Goal: Contribute content: Contribute content

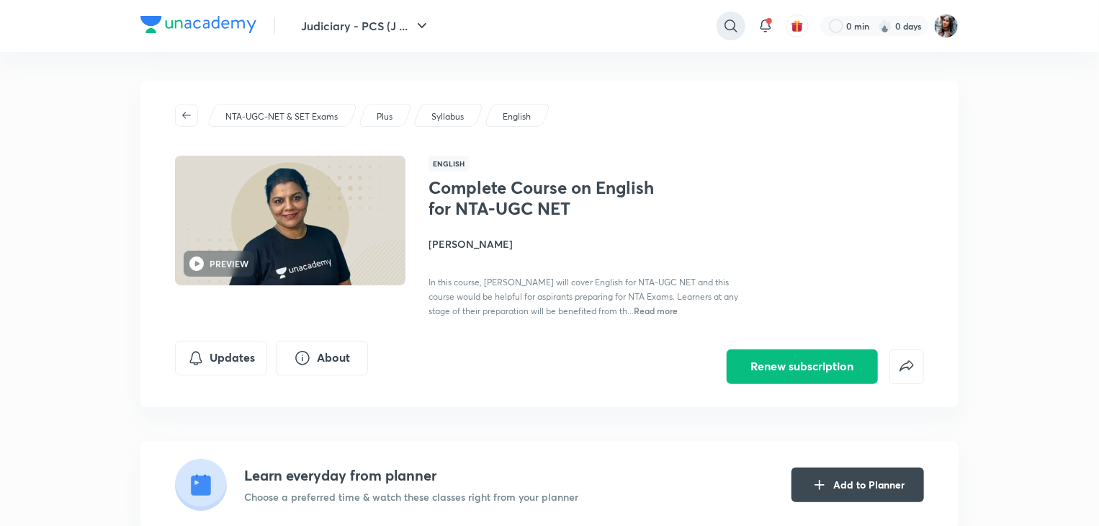
click at [720, 22] on div at bounding box center [731, 26] width 29 height 29
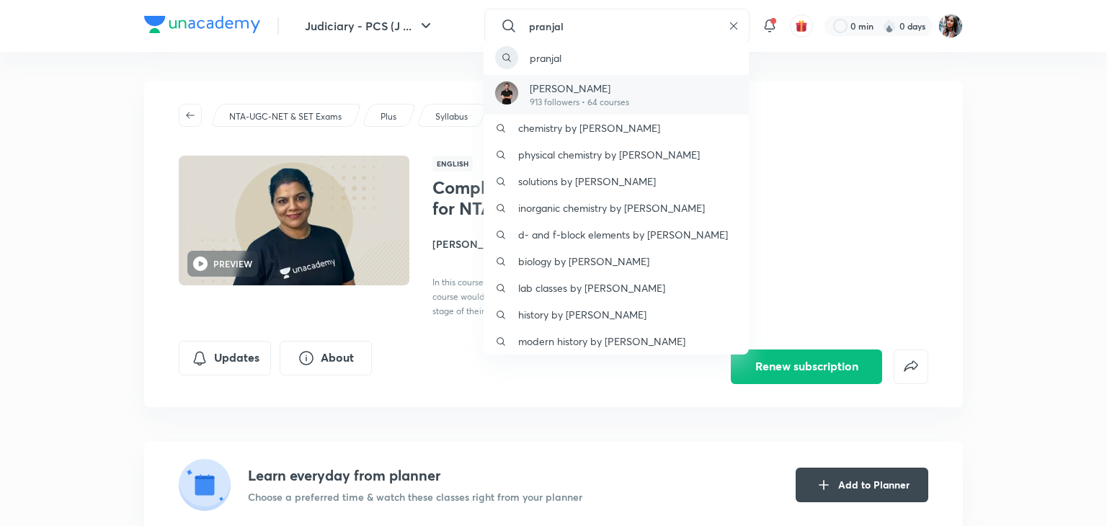
type input "pranjal"
click at [548, 77] on div "Pranjal Singh 913 followers • 64 courses" at bounding box center [615, 95] width 265 height 40
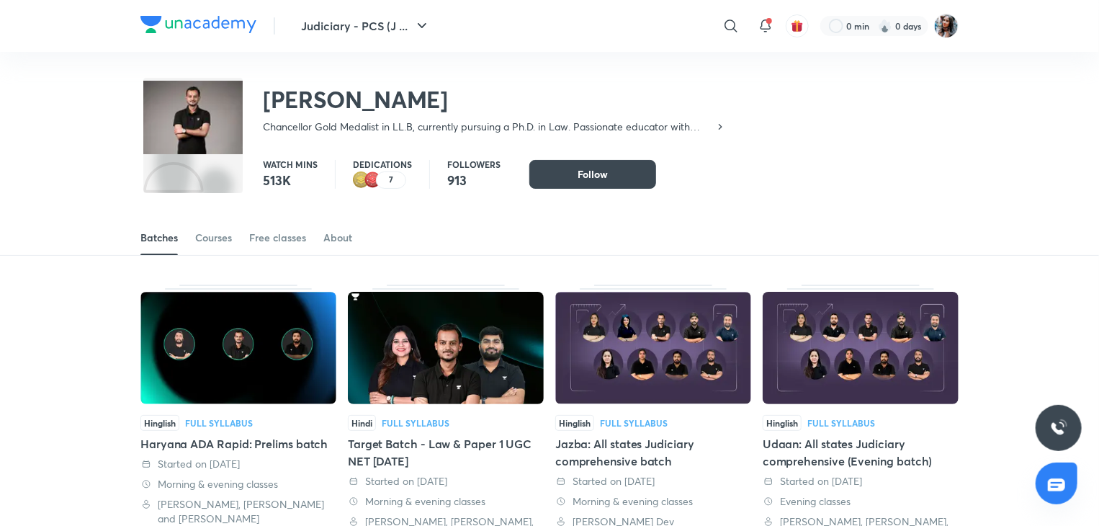
click at [752, 129] on div "Pranjal Singh Chancellor Gold Medalist in LL.B, currently pursuing a Ph.D. in L…" at bounding box center [549, 99] width 818 height 94
click at [955, 27] on img at bounding box center [946, 26] width 24 height 24
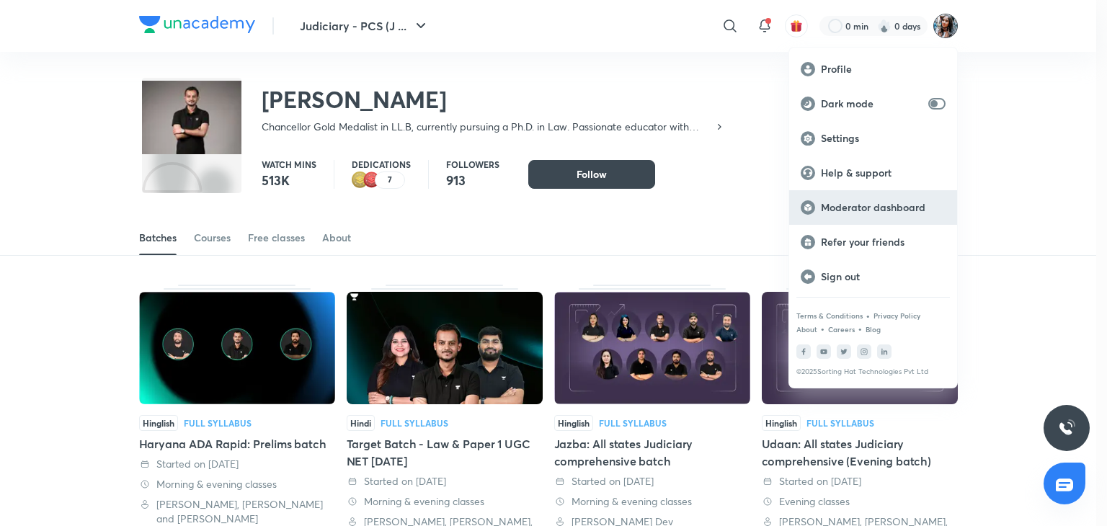
click at [865, 210] on p "Moderator dashboard" at bounding box center [883, 207] width 125 height 13
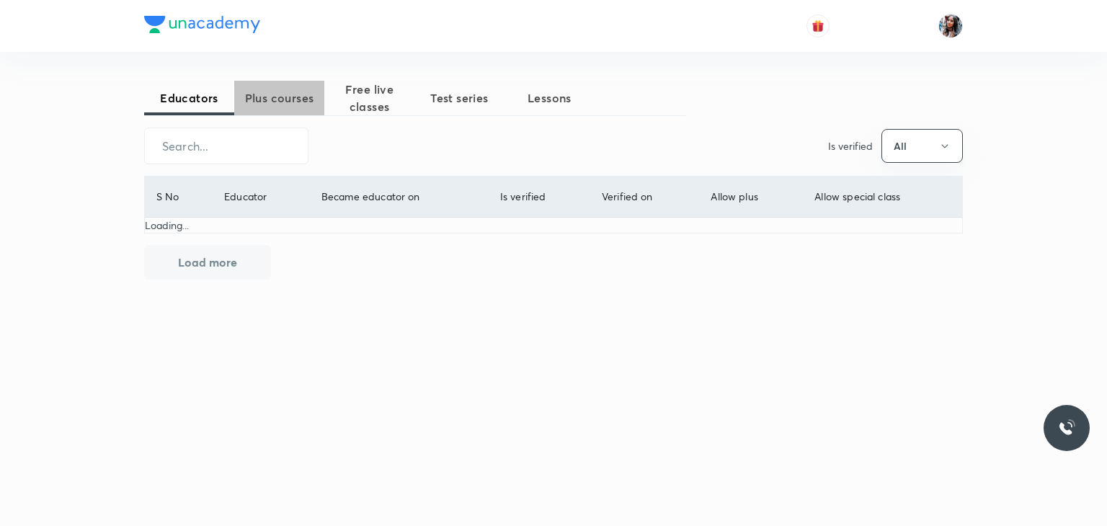
click at [282, 89] on span "Plus courses" at bounding box center [279, 97] width 90 height 17
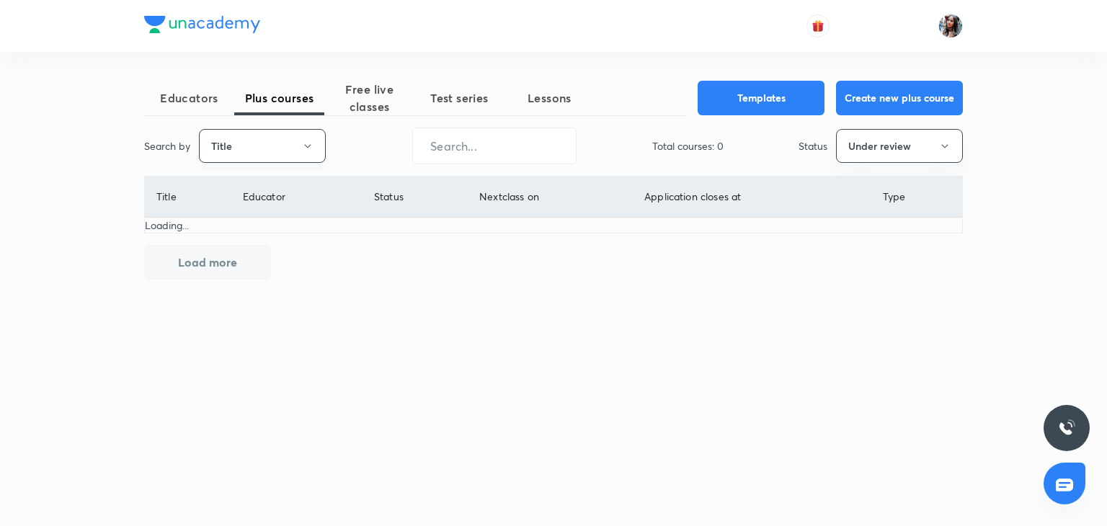
click at [271, 146] on button "Title" at bounding box center [262, 146] width 127 height 34
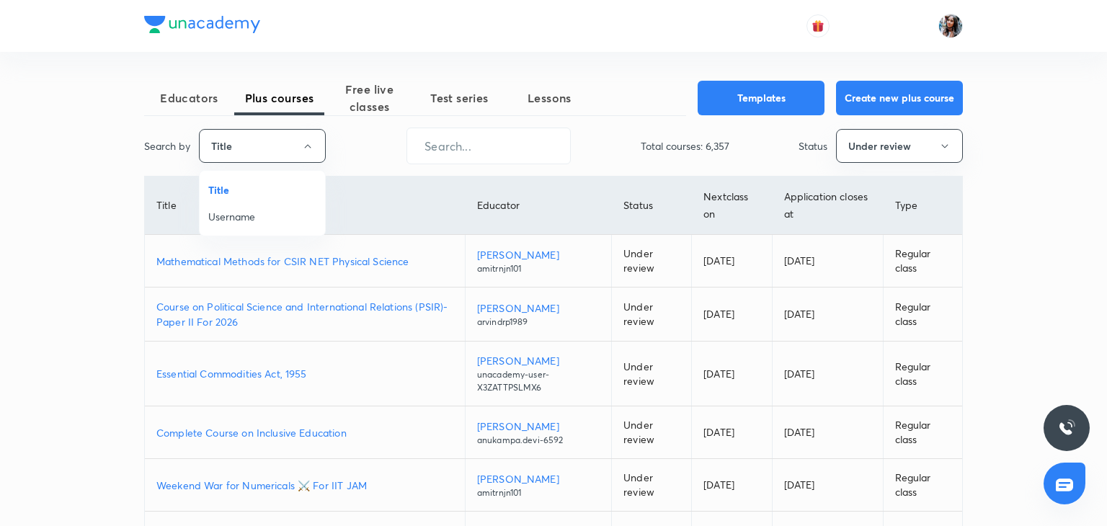
click at [254, 211] on span "Username" at bounding box center [262, 216] width 108 height 15
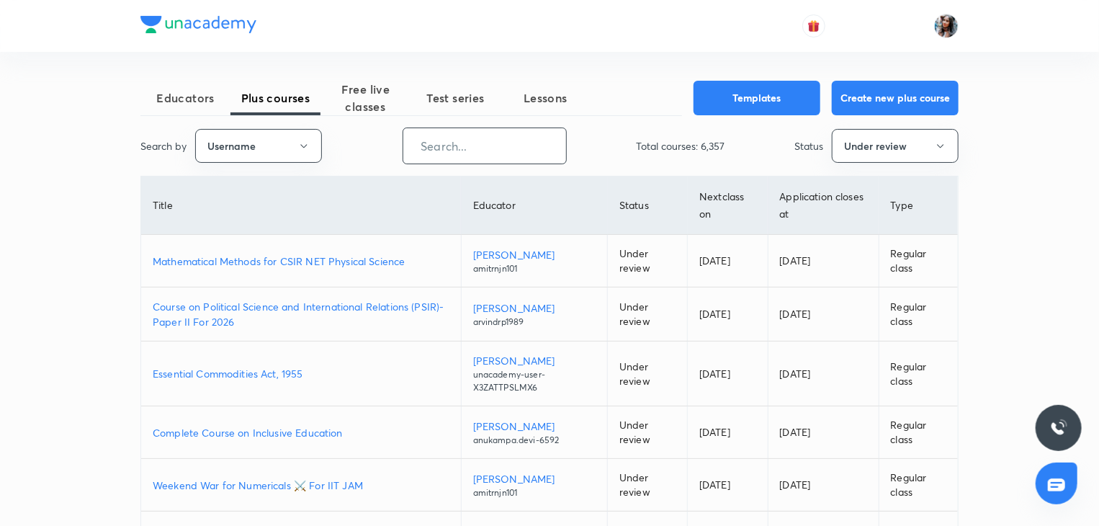
click at [457, 143] on input "text" at bounding box center [484, 146] width 163 height 37
paste input "unacademy-user-2olikftja4fn"
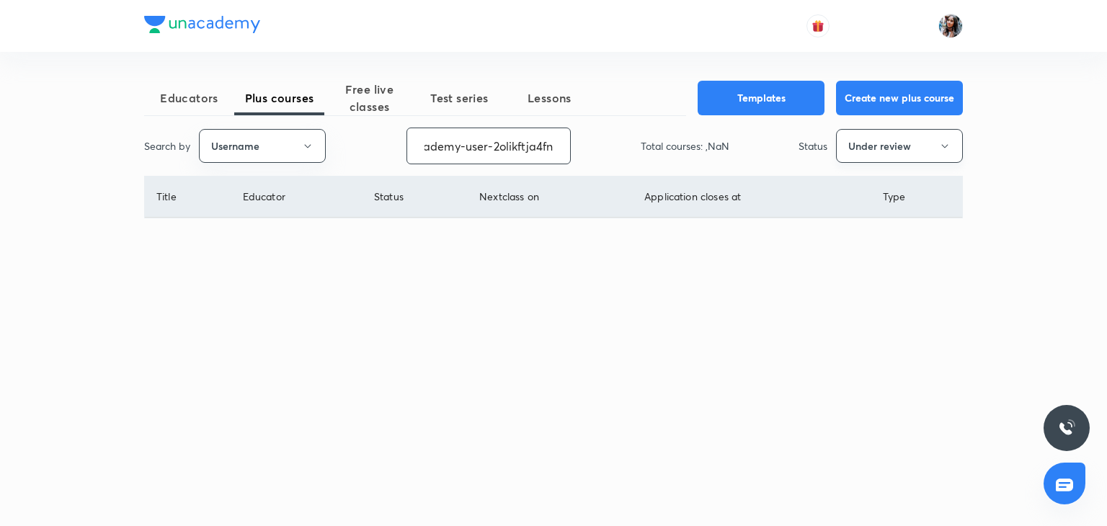
type input "unacademy-user-2olikftja4fn"
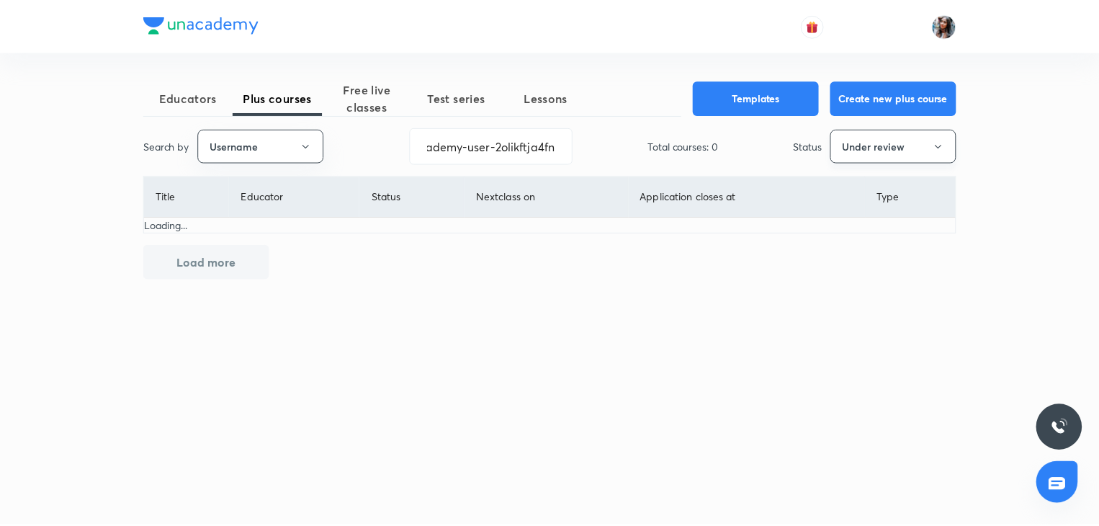
scroll to position [0, 0]
click at [891, 151] on button "Under review" at bounding box center [899, 146] width 127 height 34
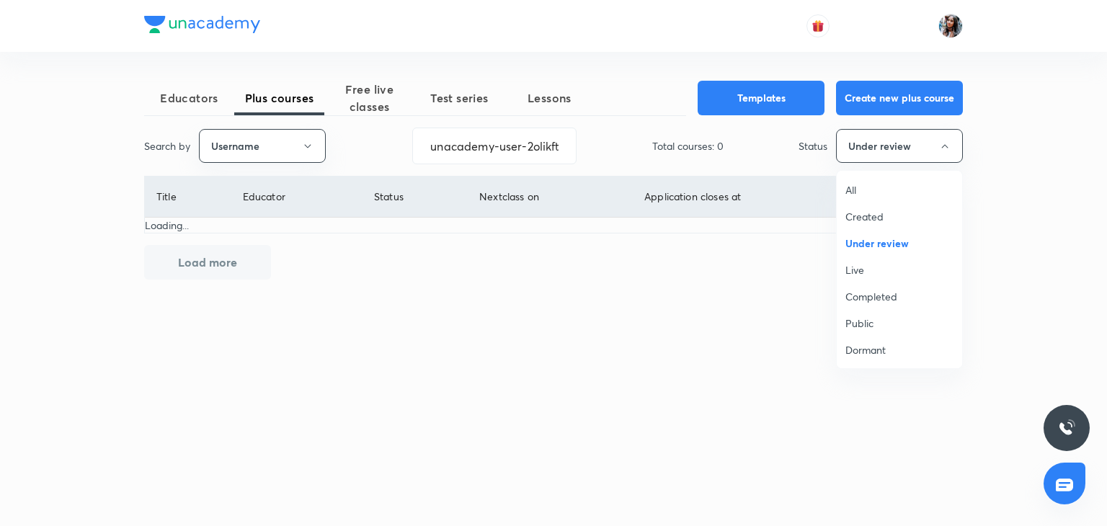
click at [862, 187] on span "All" at bounding box center [899, 189] width 108 height 15
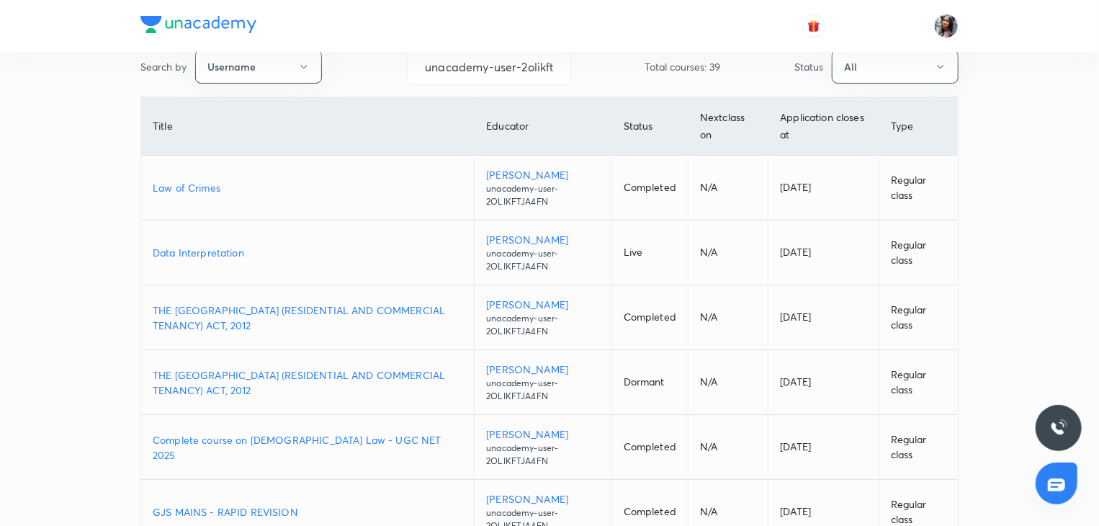
scroll to position [80, 0]
click at [214, 188] on p "Law of Crimes" at bounding box center [308, 186] width 310 height 15
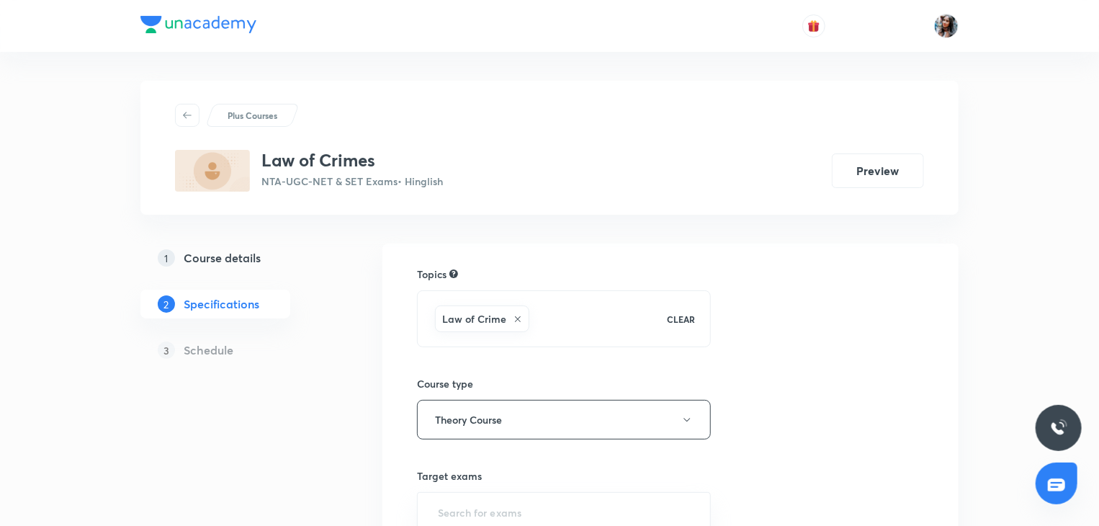
drag, startPoint x: 0, startPoint y: 0, endPoint x: 228, endPoint y: 255, distance: 341.9
click at [228, 255] on h5 "Course details" at bounding box center [222, 257] width 77 height 17
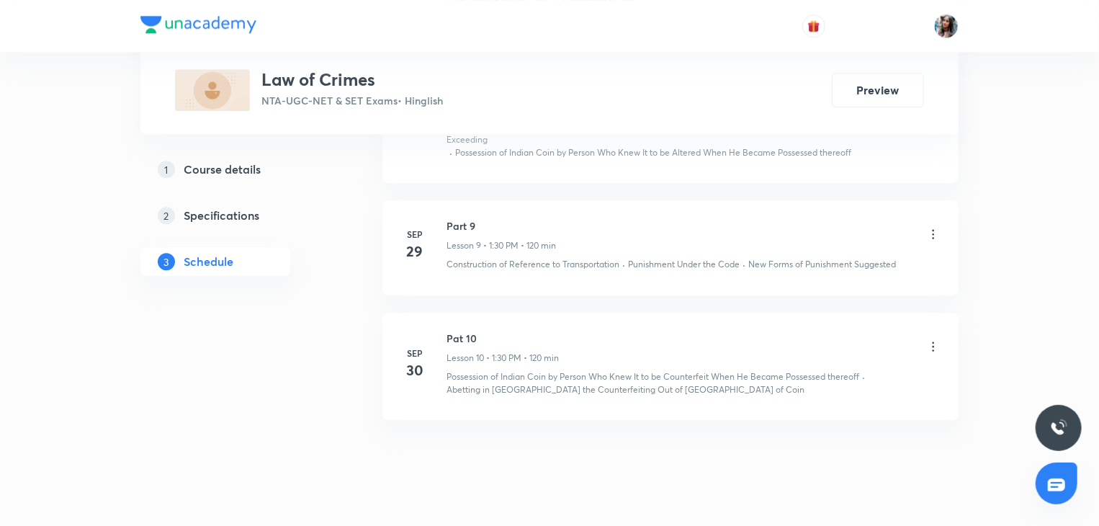
click at [452, 331] on h6 "Pat 10" at bounding box center [503, 338] width 112 height 15
click at [455, 218] on h6 "Part 9" at bounding box center [502, 225] width 110 height 15
copy h6 "Part 9"
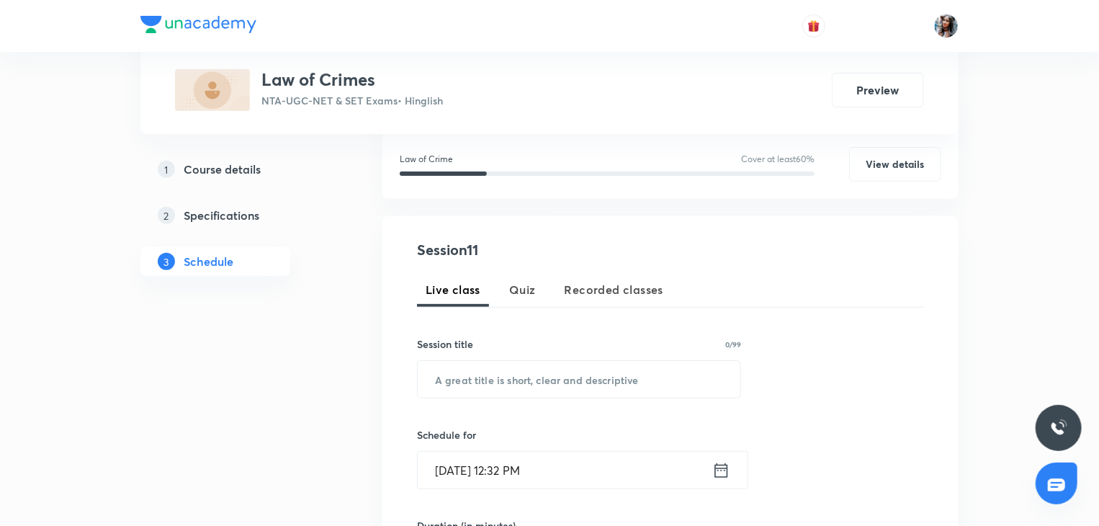
scroll to position [189, 0]
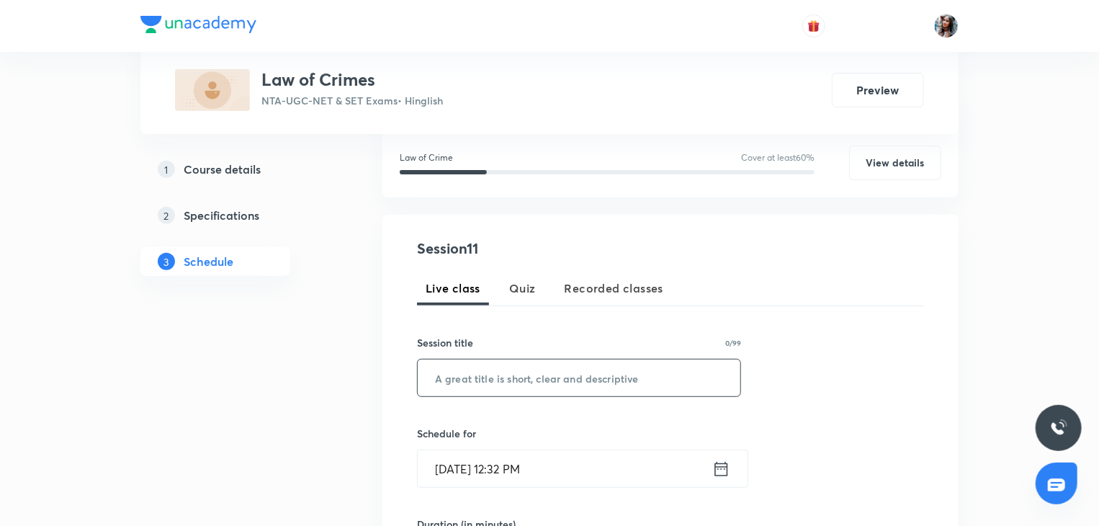
paste input "Part 9"
click at [550, 371] on input "text" at bounding box center [579, 378] width 323 height 37
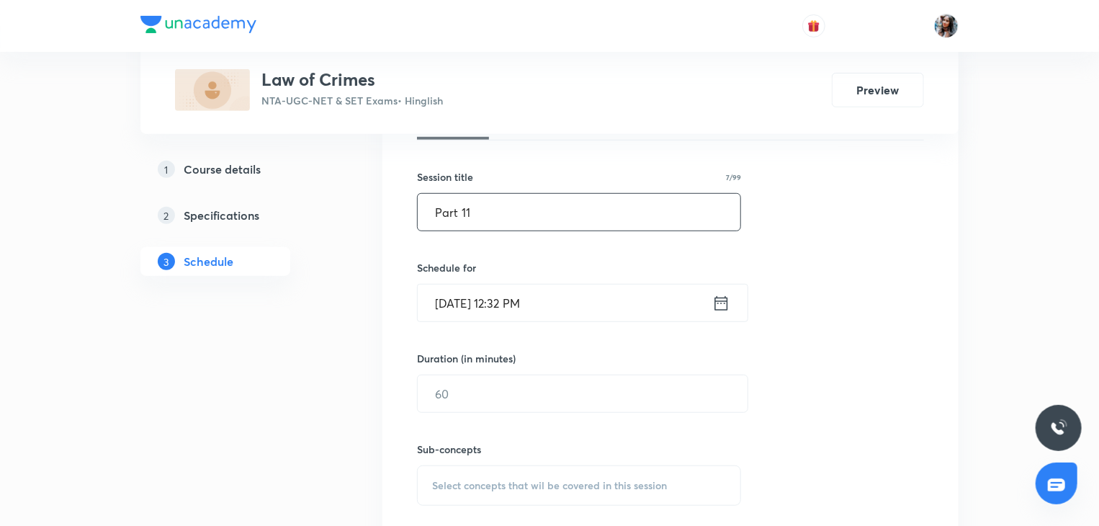
scroll to position [356, 0]
type input "Part 11"
click at [588, 291] on input "[DATE] 12:32 PM" at bounding box center [565, 301] width 295 height 37
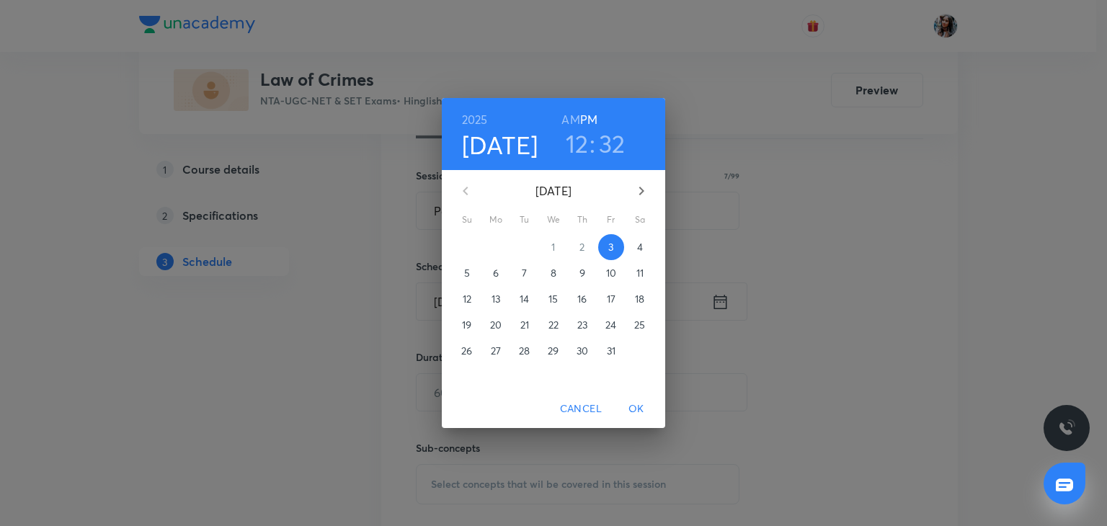
click at [580, 147] on h3 "12" at bounding box center [577, 143] width 23 height 30
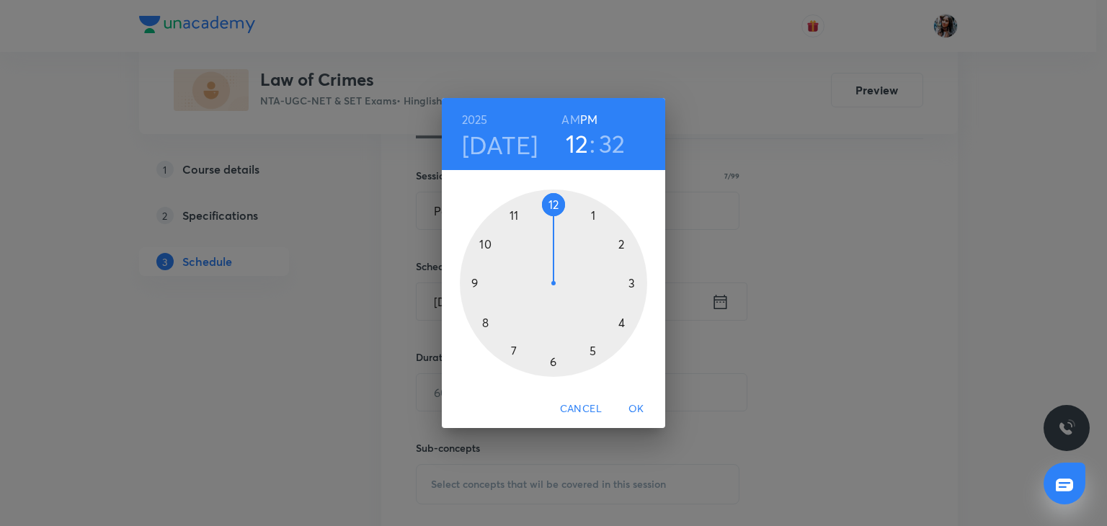
click at [594, 212] on div at bounding box center [553, 282] width 187 height 187
click at [555, 359] on div at bounding box center [553, 282] width 187 height 187
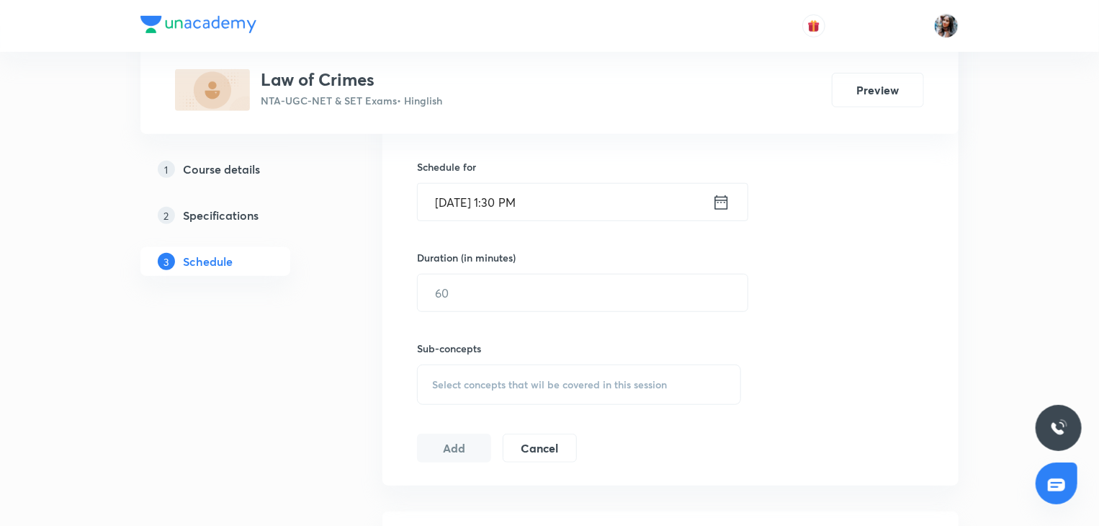
scroll to position [457, 0]
click at [473, 295] on input "text" at bounding box center [583, 291] width 330 height 37
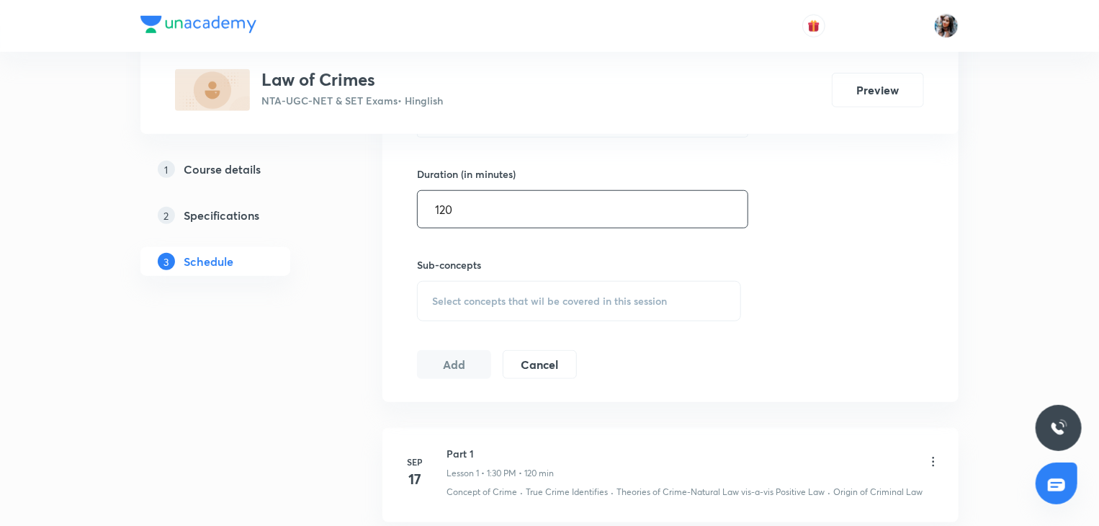
scroll to position [542, 0]
type input "120"
click at [473, 295] on span "Select concepts that wil be covered in this session" at bounding box center [549, 299] width 235 height 12
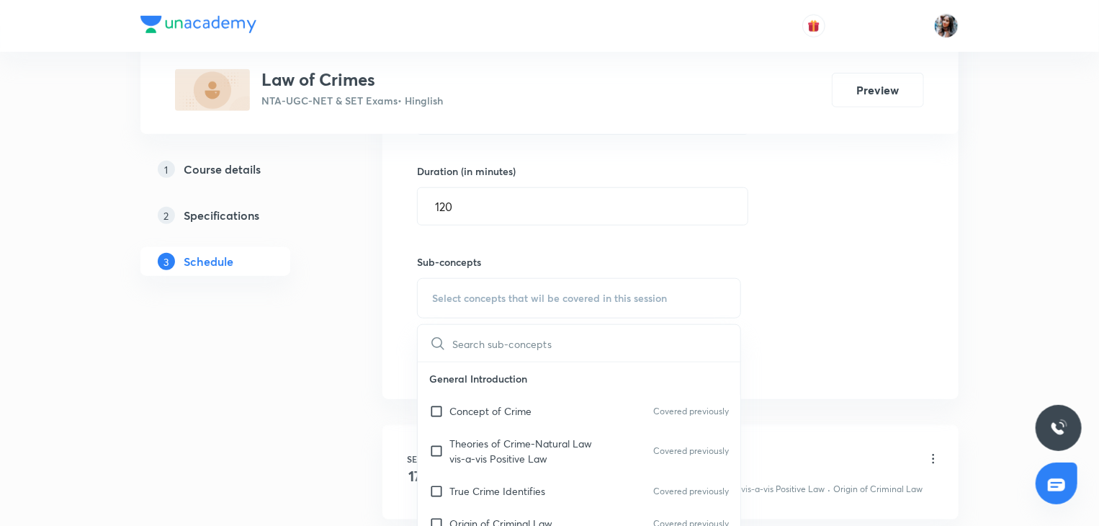
click at [499, 433] on div "Theories of Crime-Natural Law vis-a-vis Positive Law Covered previously" at bounding box center [579, 451] width 323 height 48
checkbox input "true"
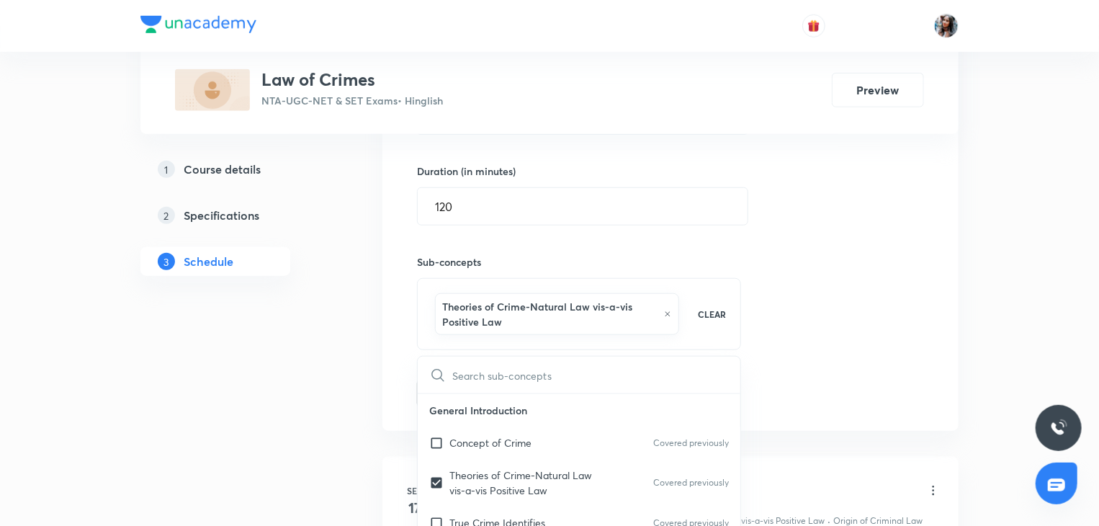
click at [405, 383] on div "Session 11 Live class Quiz Recorded classes Session title 7/99 Part 11 ​ Schedu…" at bounding box center [671, 146] width 576 height 569
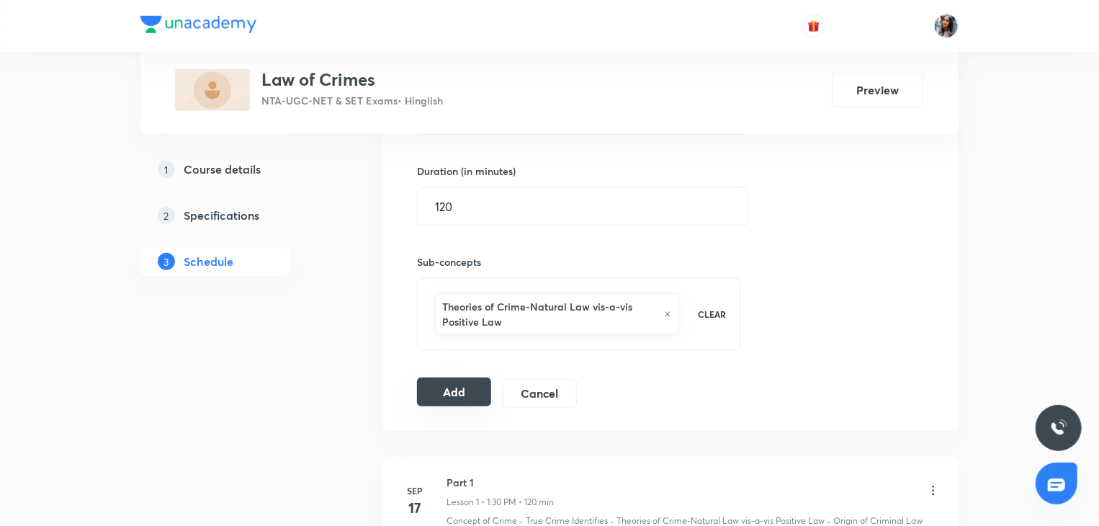
click at [450, 384] on button "Add" at bounding box center [454, 392] width 74 height 29
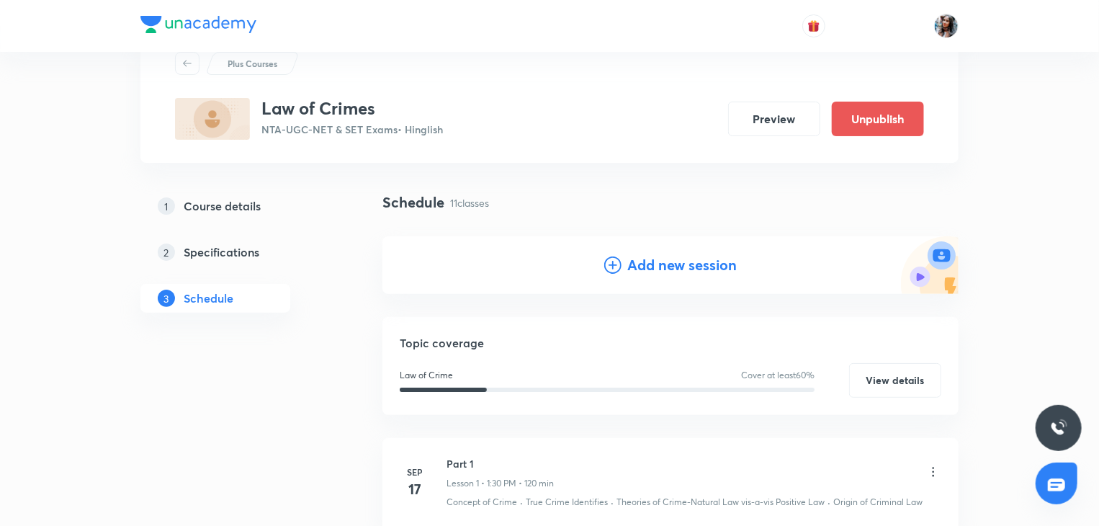
scroll to position [40, 0]
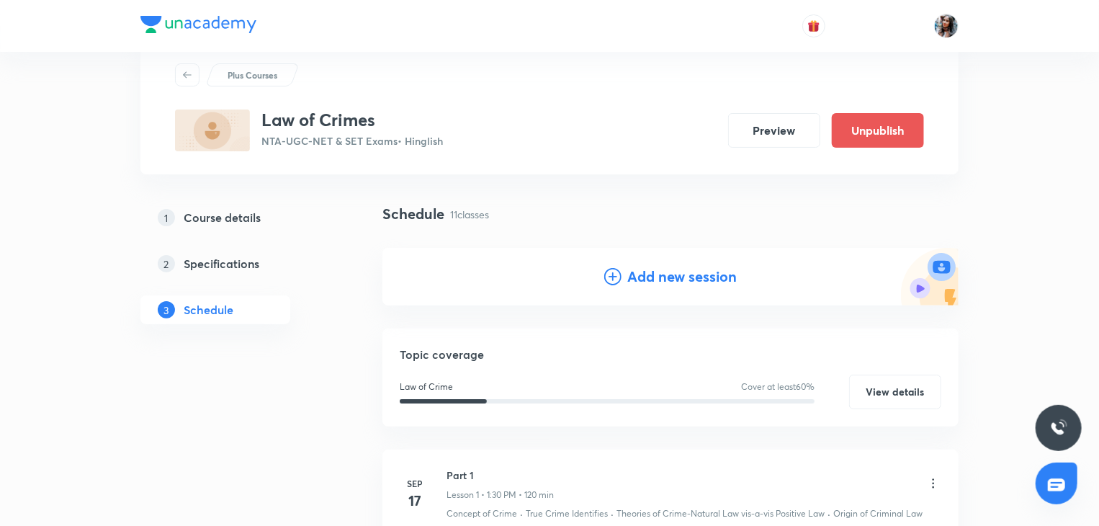
click at [639, 271] on h4 "Add new session" at bounding box center [683, 277] width 110 height 22
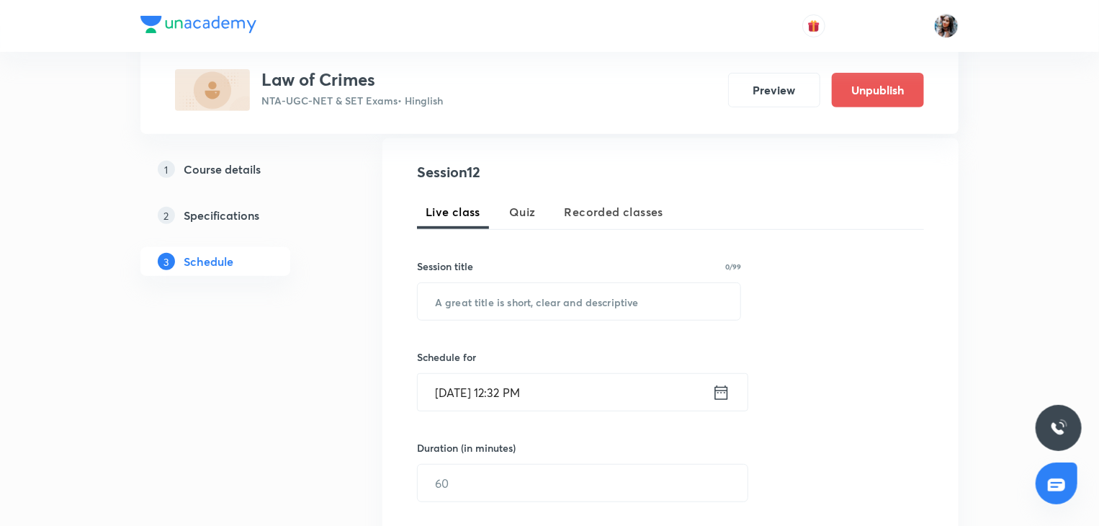
scroll to position [269, 0]
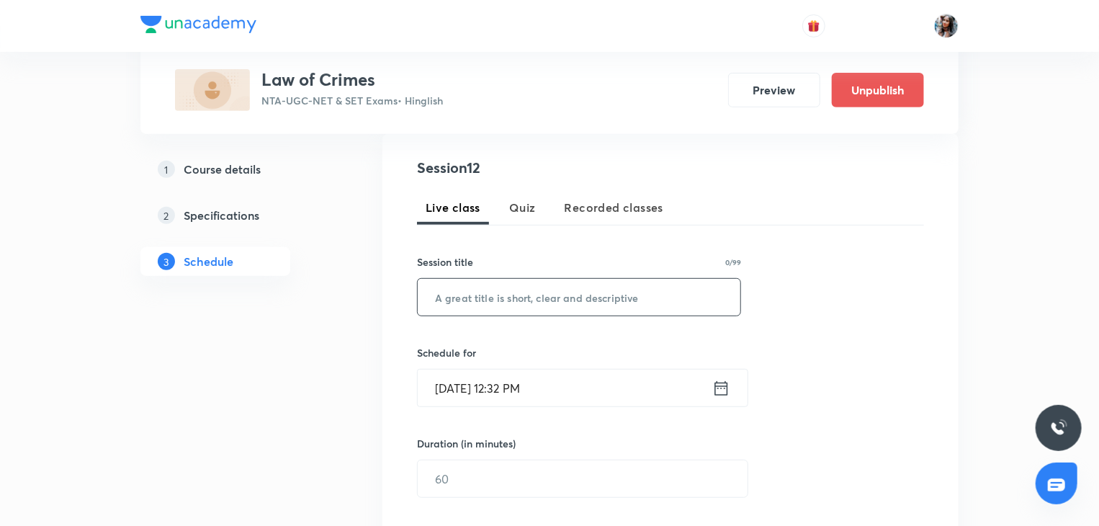
click at [584, 303] on input "text" at bounding box center [579, 297] width 323 height 37
paste input "Part 9"
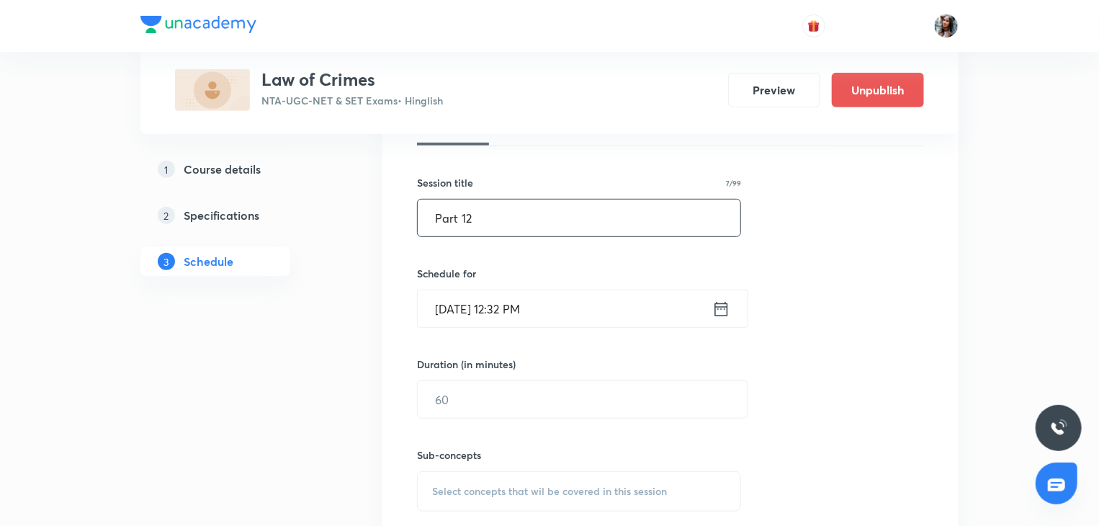
type input "Part 12"
click at [579, 309] on input "[DATE] 12:32 PM" at bounding box center [565, 308] width 295 height 37
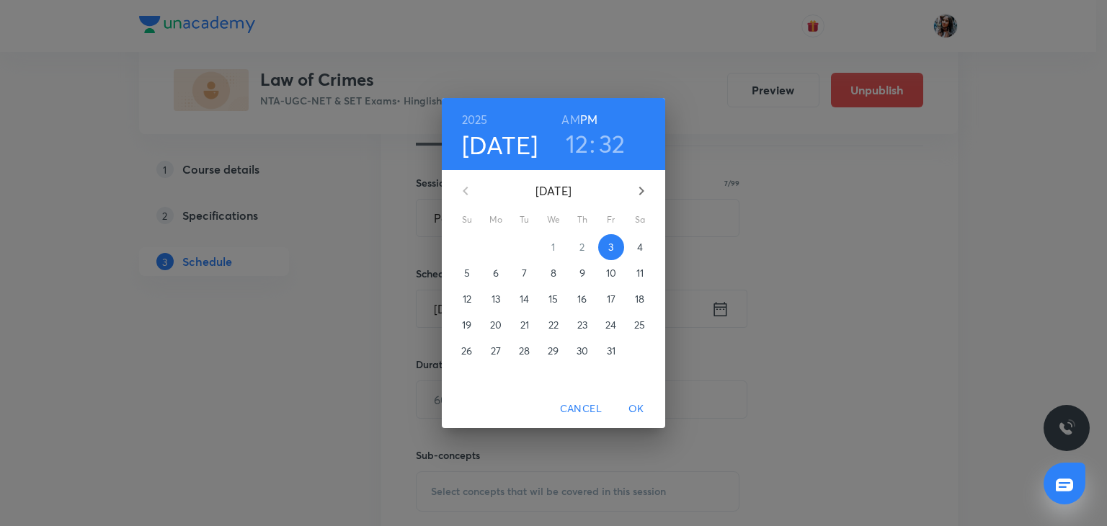
click at [638, 249] on p "4" at bounding box center [640, 247] width 6 height 14
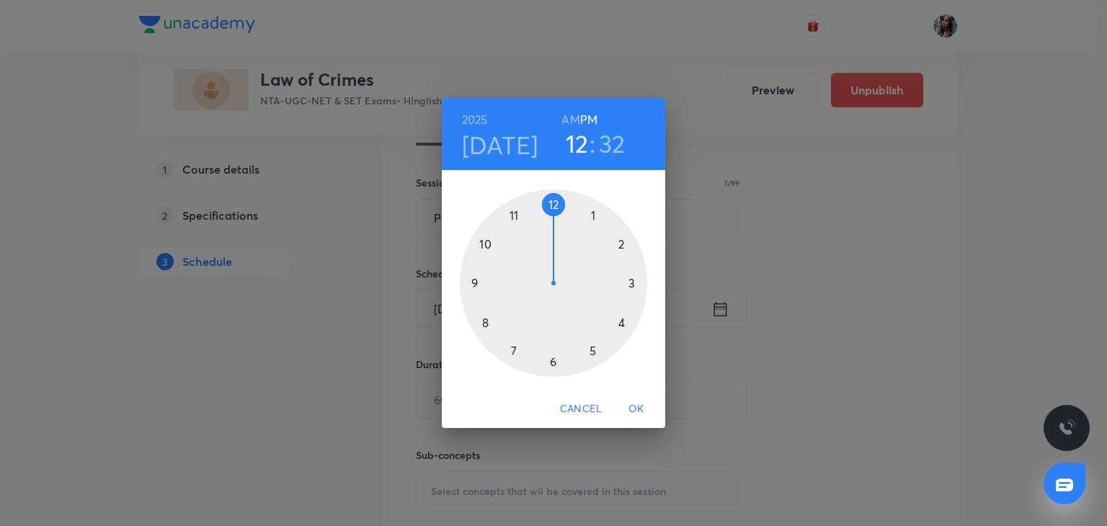
click at [594, 214] on div at bounding box center [553, 282] width 187 height 187
click at [552, 360] on div at bounding box center [553, 282] width 187 height 187
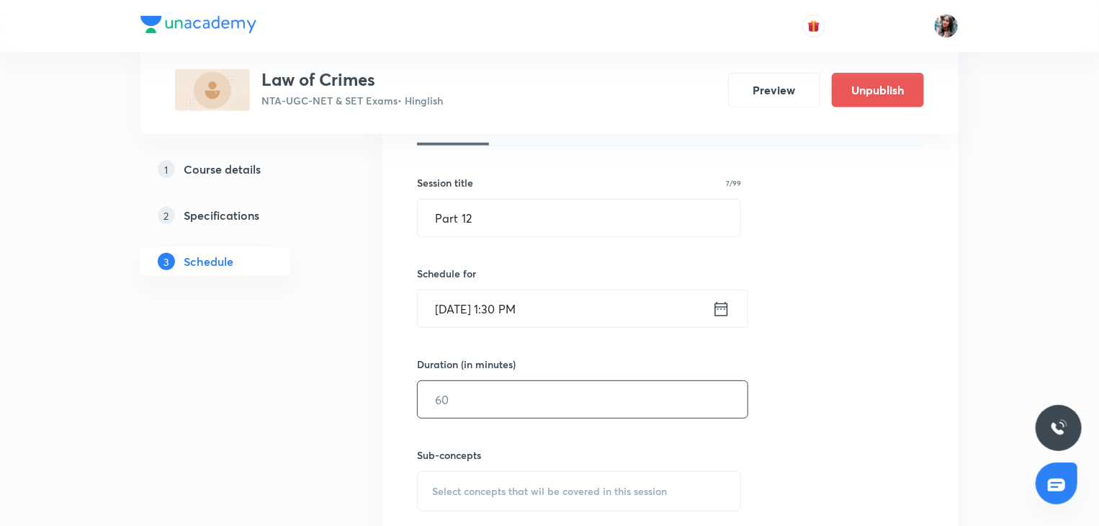
click at [537, 393] on input "text" at bounding box center [583, 399] width 330 height 37
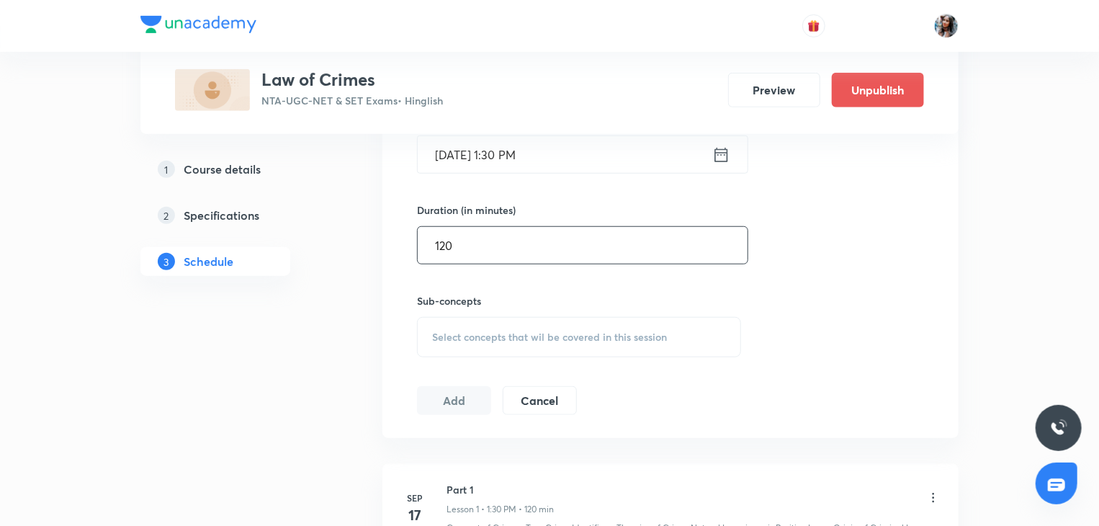
scroll to position [513, 0]
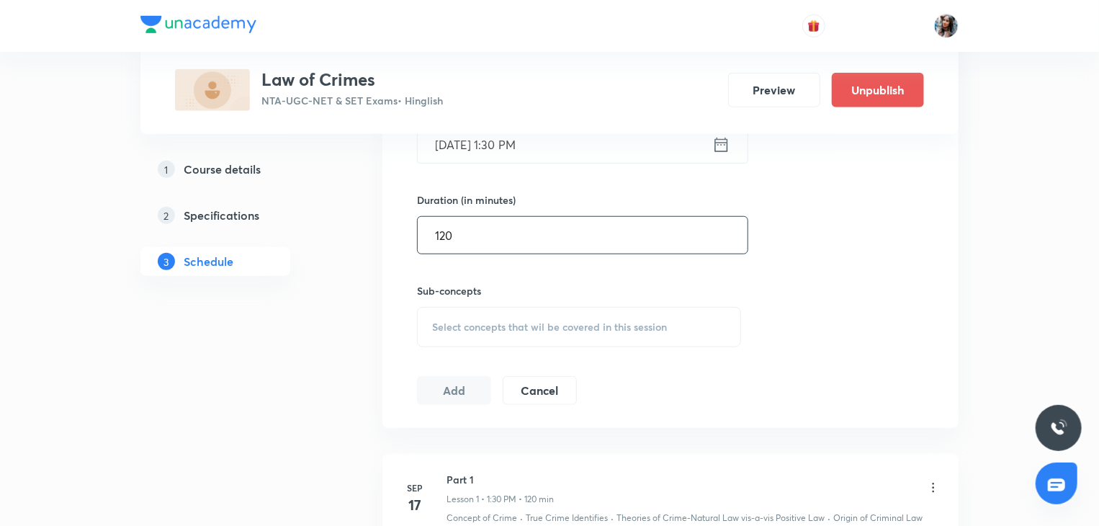
type input "120"
click at [500, 331] on span "Select concepts that wil be covered in this session" at bounding box center [549, 327] width 235 height 12
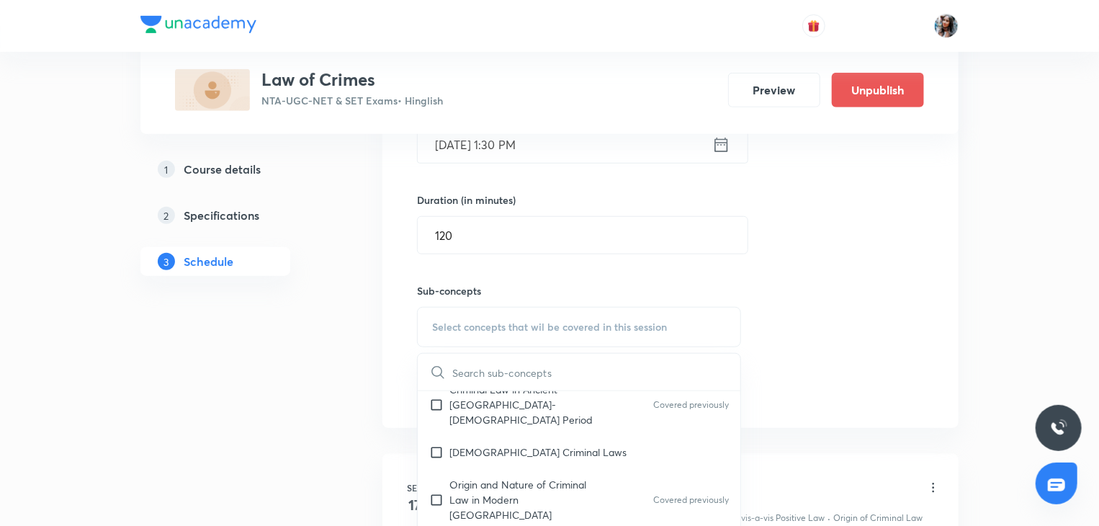
scroll to position [200, 0]
click at [491, 439] on p "[DEMOGRAPHIC_DATA] Criminal Laws" at bounding box center [538, 446] width 177 height 15
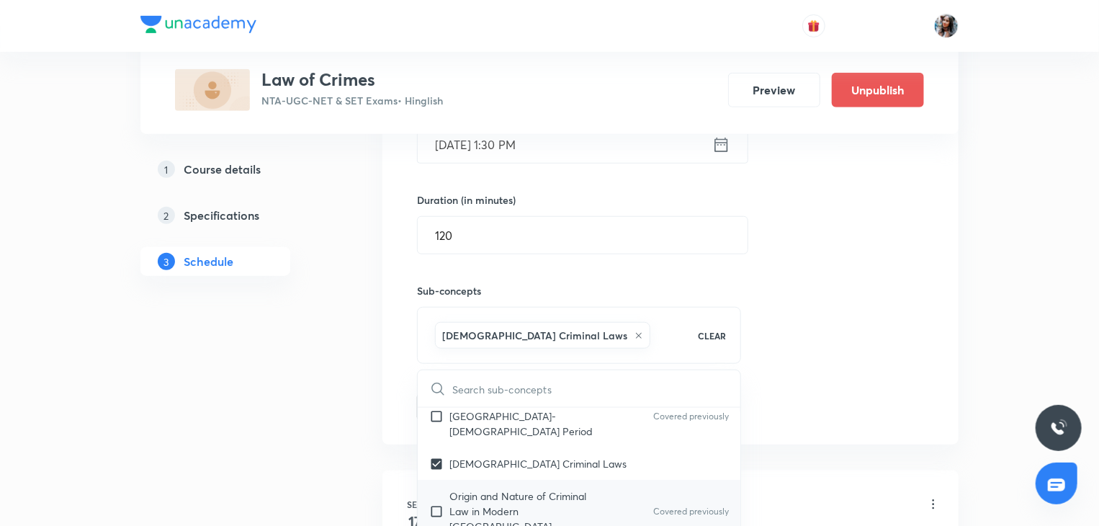
click at [513, 488] on p "Origin and Nature of Criminal Law in Modern [GEOGRAPHIC_DATA]" at bounding box center [523, 510] width 146 height 45
checkbox input "true"
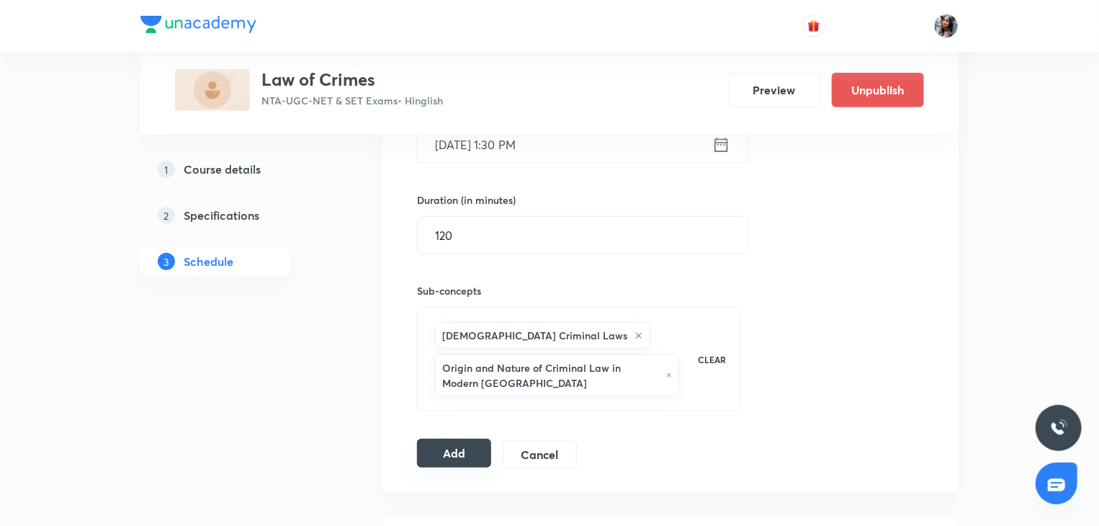
click at [465, 461] on button "Add" at bounding box center [454, 453] width 74 height 29
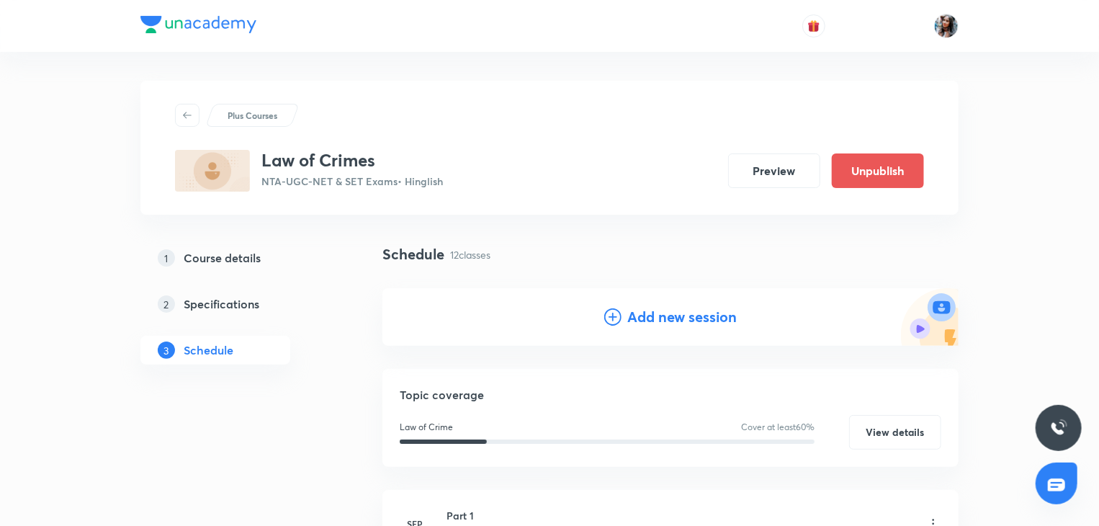
scroll to position [13, 0]
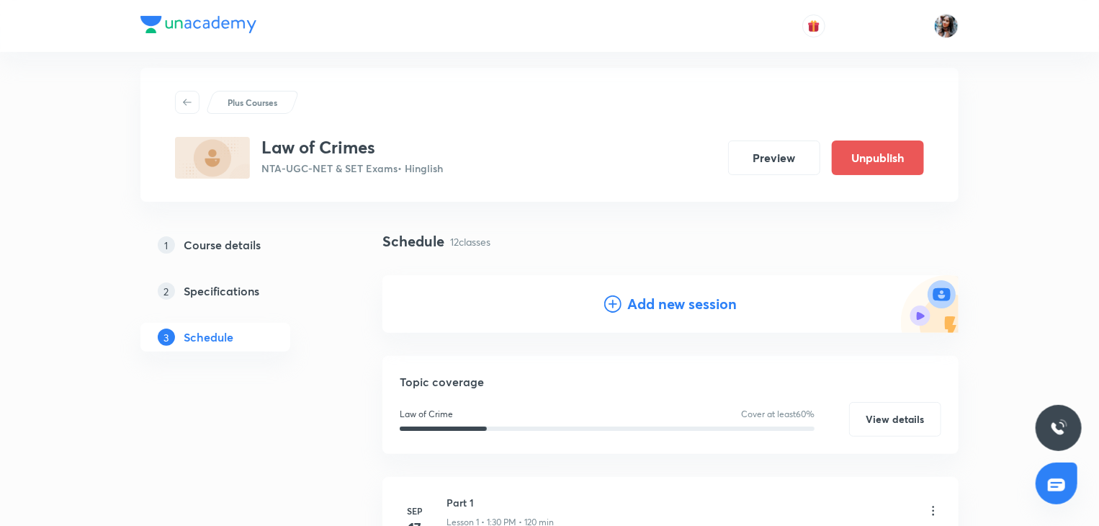
click at [665, 301] on h4 "Add new session" at bounding box center [683, 304] width 110 height 22
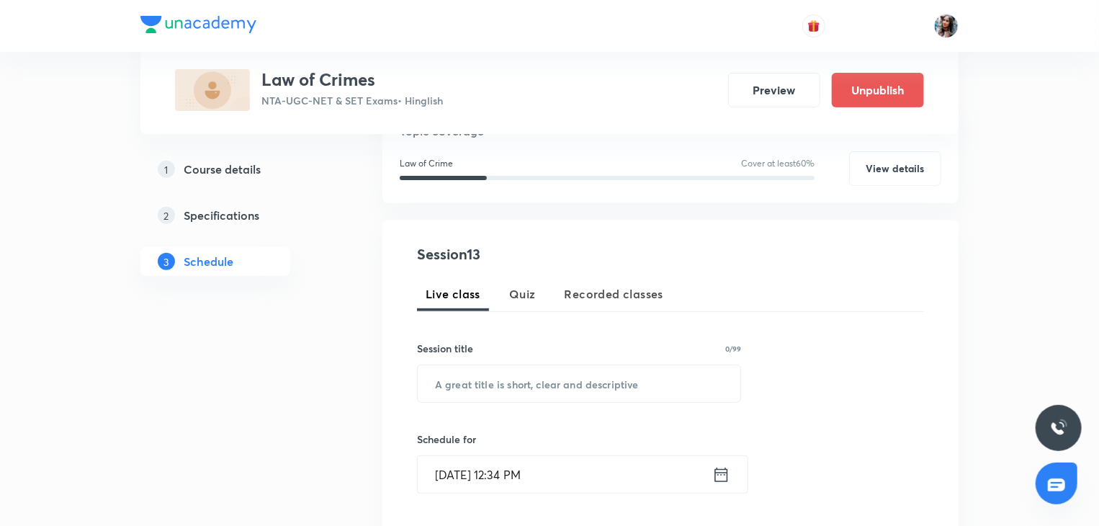
scroll to position [189, 0]
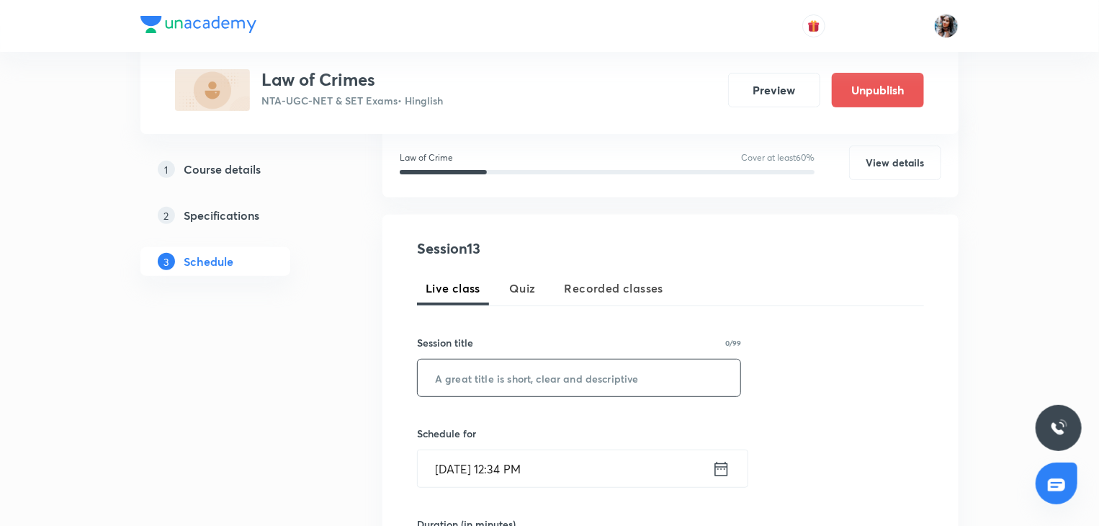
paste input "Part 9"
click at [553, 384] on input "text" at bounding box center [579, 378] width 323 height 37
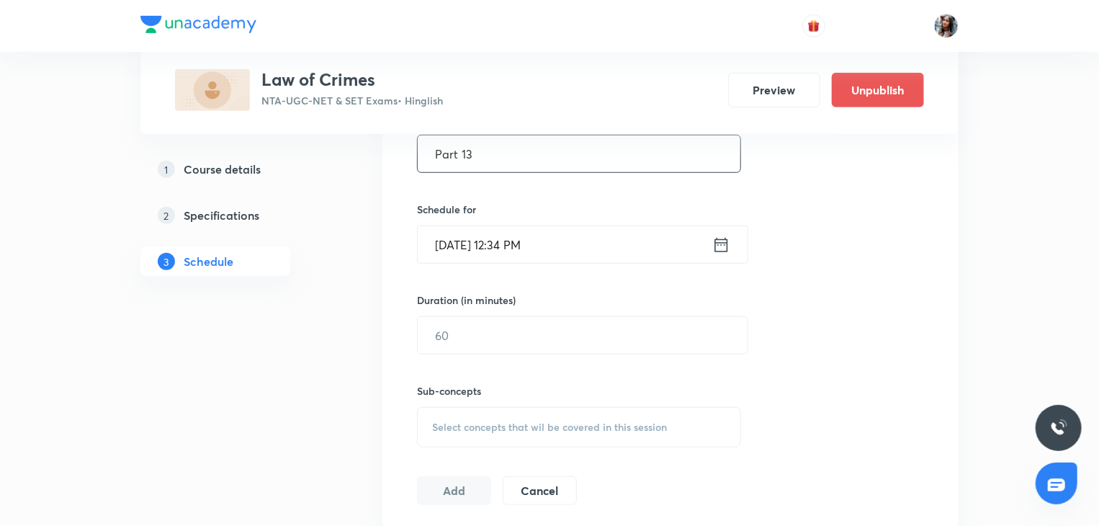
scroll to position [415, 0]
type input "Part 13"
click at [567, 257] on input "[DATE] 12:34 PM" at bounding box center [565, 242] width 295 height 37
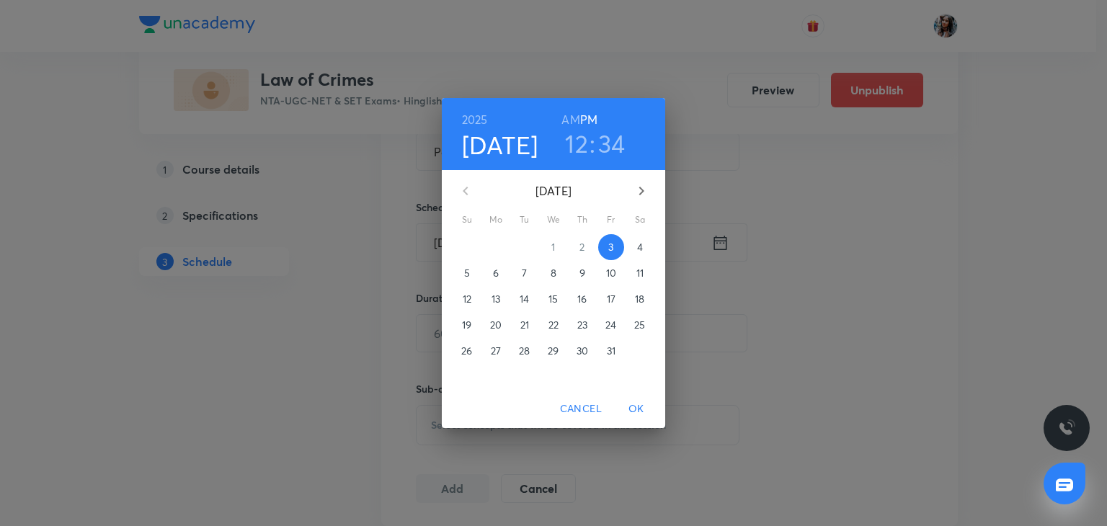
click at [470, 272] on span "5" at bounding box center [467, 273] width 26 height 14
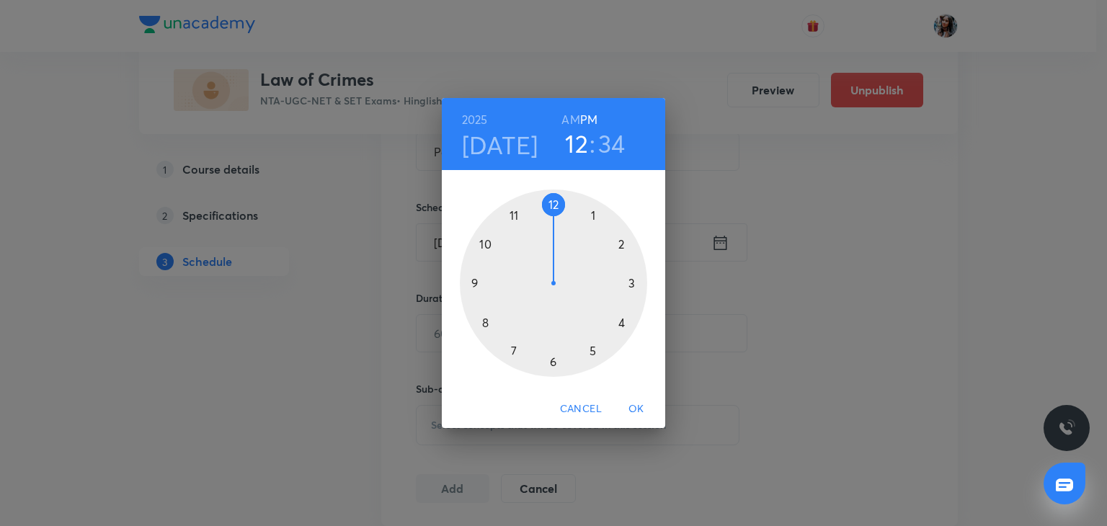
click at [594, 215] on div at bounding box center [553, 282] width 187 height 187
click at [553, 360] on div at bounding box center [553, 282] width 187 height 187
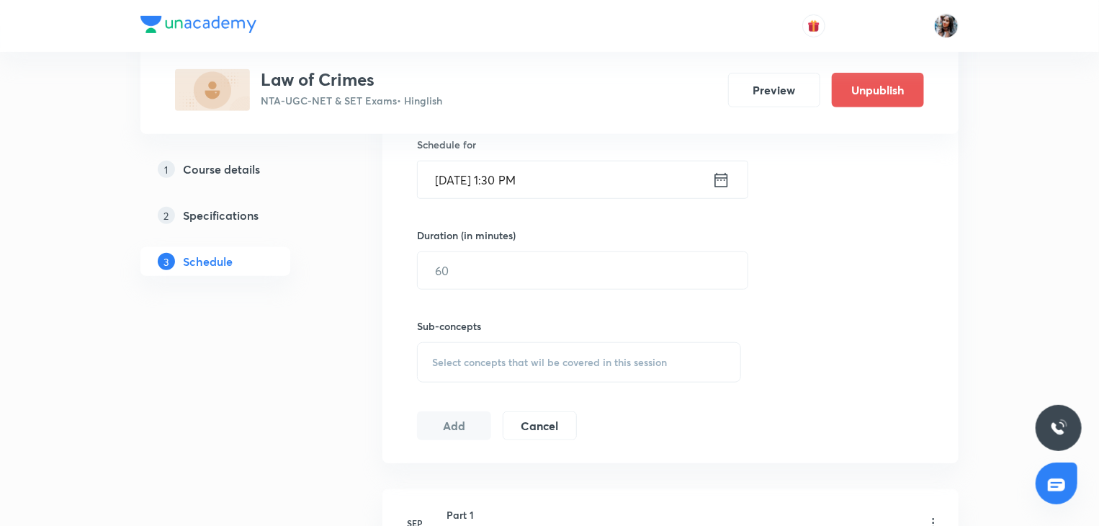
scroll to position [478, 0]
click at [512, 280] on input "text" at bounding box center [583, 269] width 330 height 37
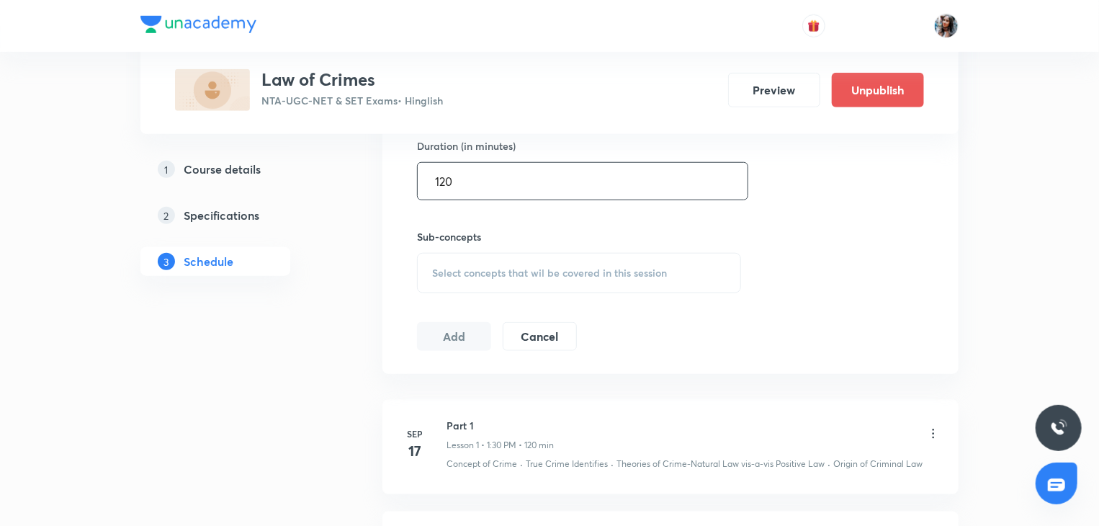
scroll to position [568, 0]
type input "120"
click at [512, 280] on div "Select concepts that wil be covered in this session" at bounding box center [579, 272] width 324 height 40
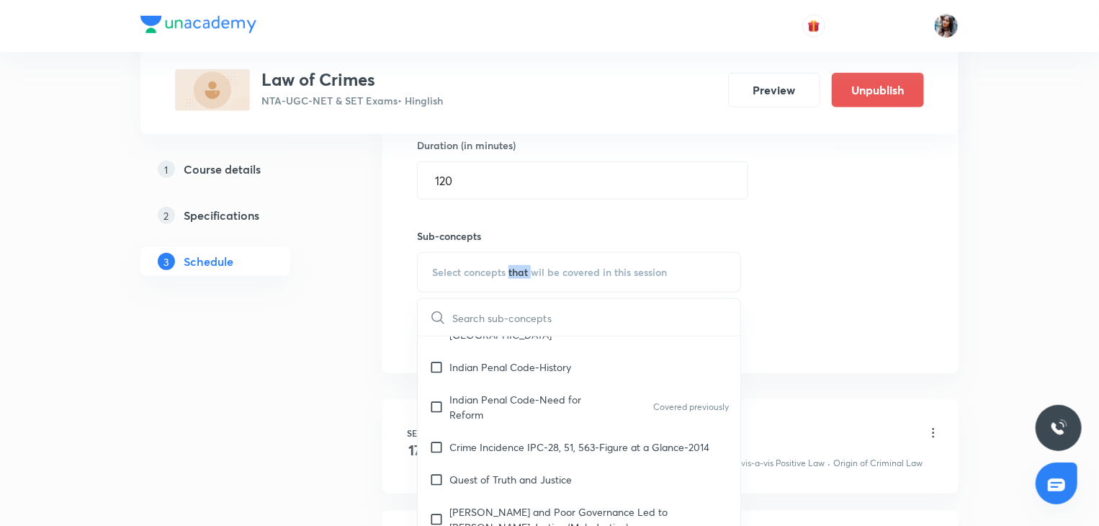
scroll to position [402, 0]
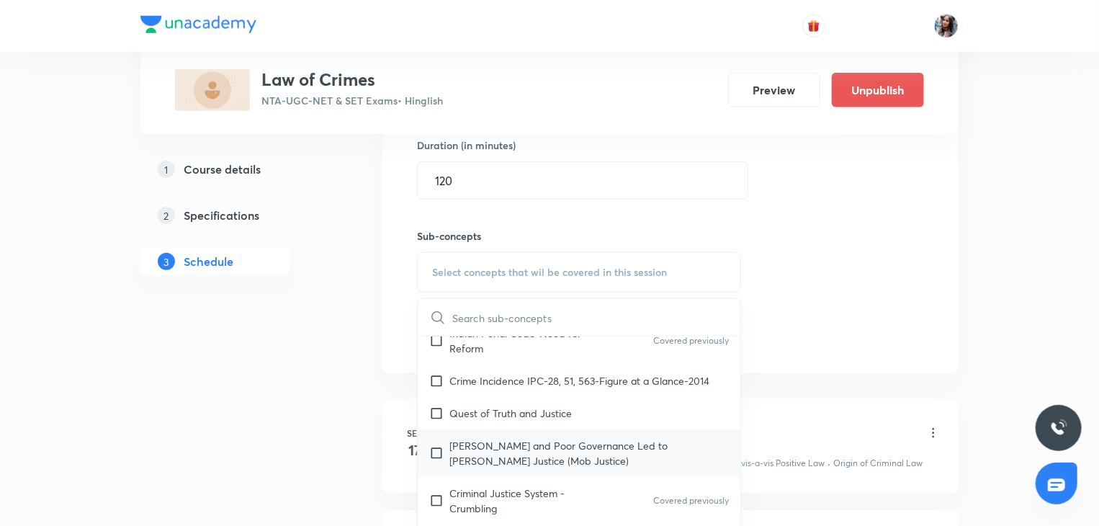
click at [505, 438] on p "[PERSON_NAME] and Poor Governance Led to [PERSON_NAME] Justice (Mob Justice)" at bounding box center [590, 453] width 280 height 30
checkbox input "true"
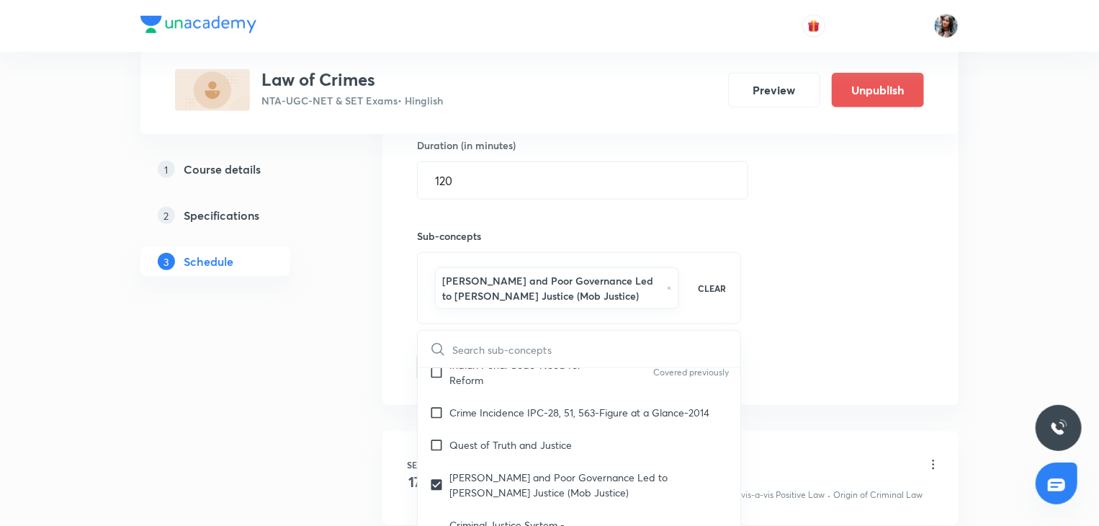
click at [390, 367] on div "Session 13 Live class Quiz Recorded classes Session title 7/99 Part 13 ​ Schedu…" at bounding box center [671, 120] width 576 height 569
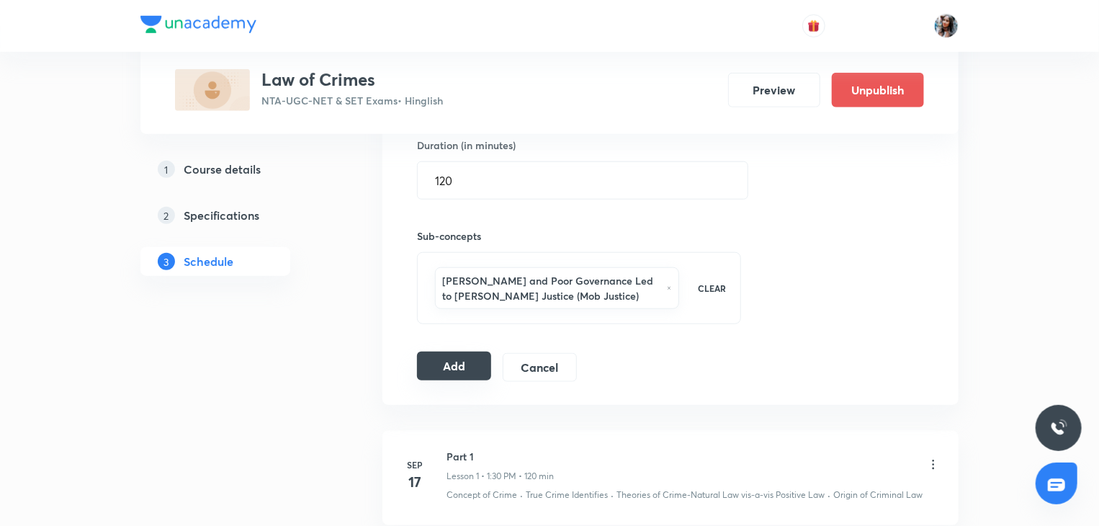
click at [464, 367] on button "Add" at bounding box center [454, 366] width 74 height 29
